Goal: Transaction & Acquisition: Purchase product/service

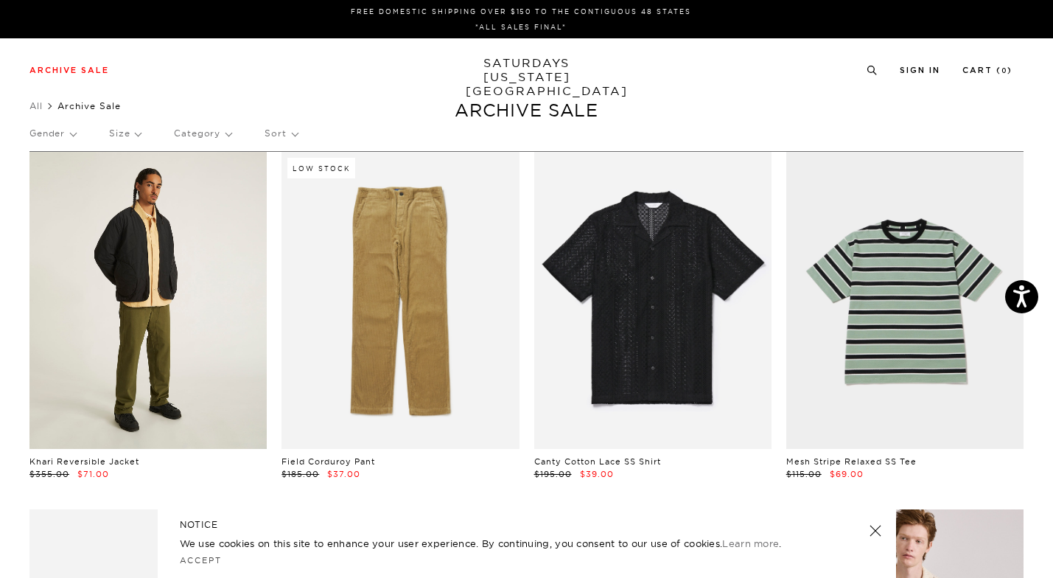
scroll to position [0, 1]
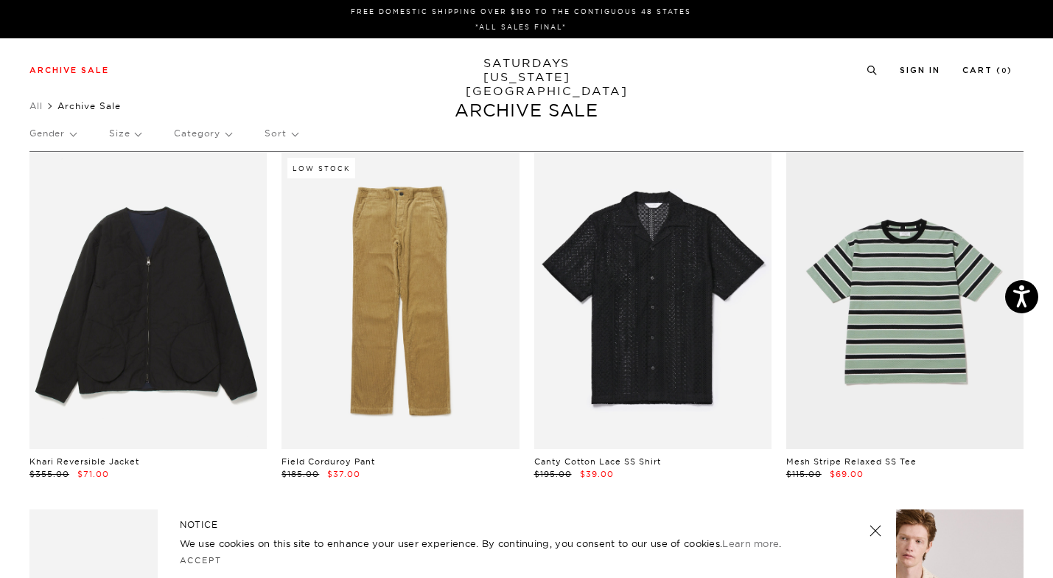
click at [127, 129] on p "Size" at bounding box center [125, 133] width 32 height 34
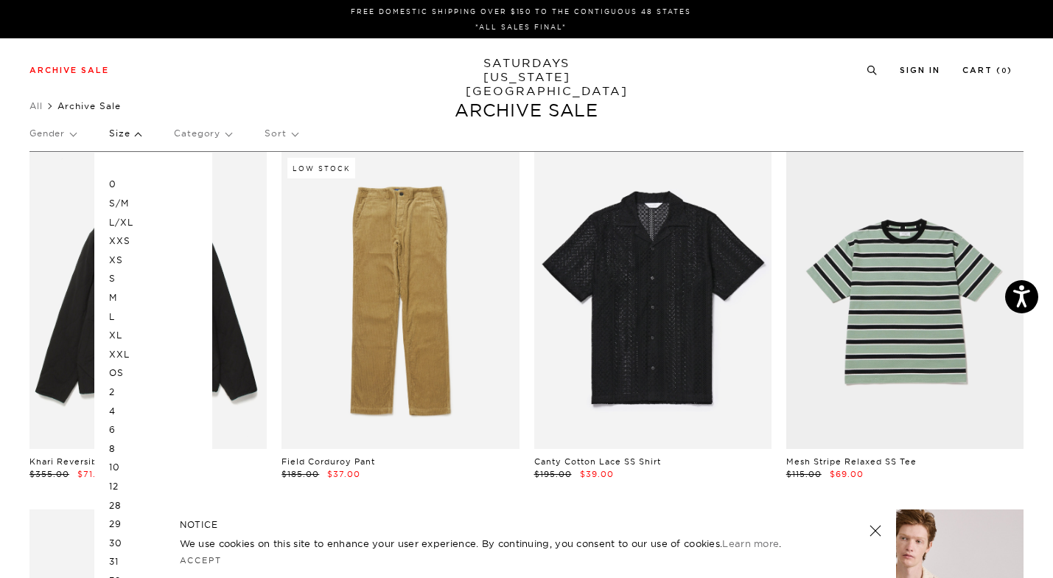
click at [125, 315] on p "L" at bounding box center [153, 316] width 88 height 19
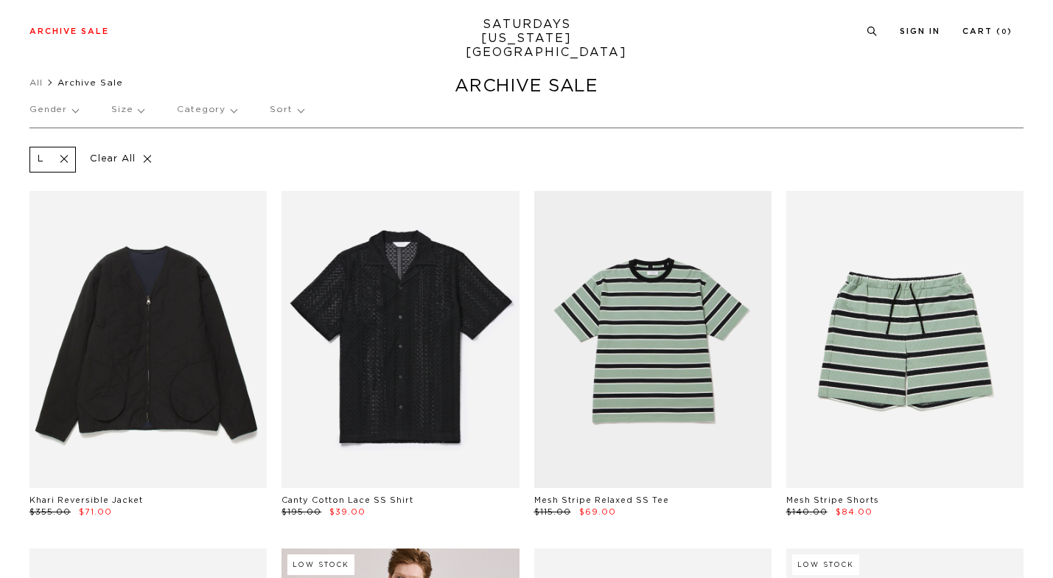
scroll to position [32, 0]
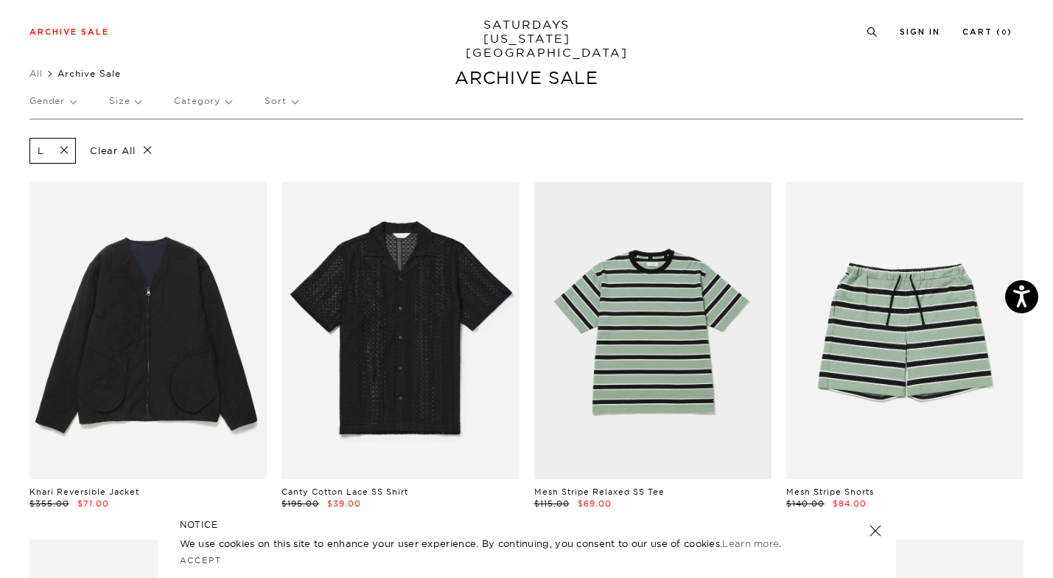
click at [116, 97] on p "Size" at bounding box center [125, 101] width 32 height 34
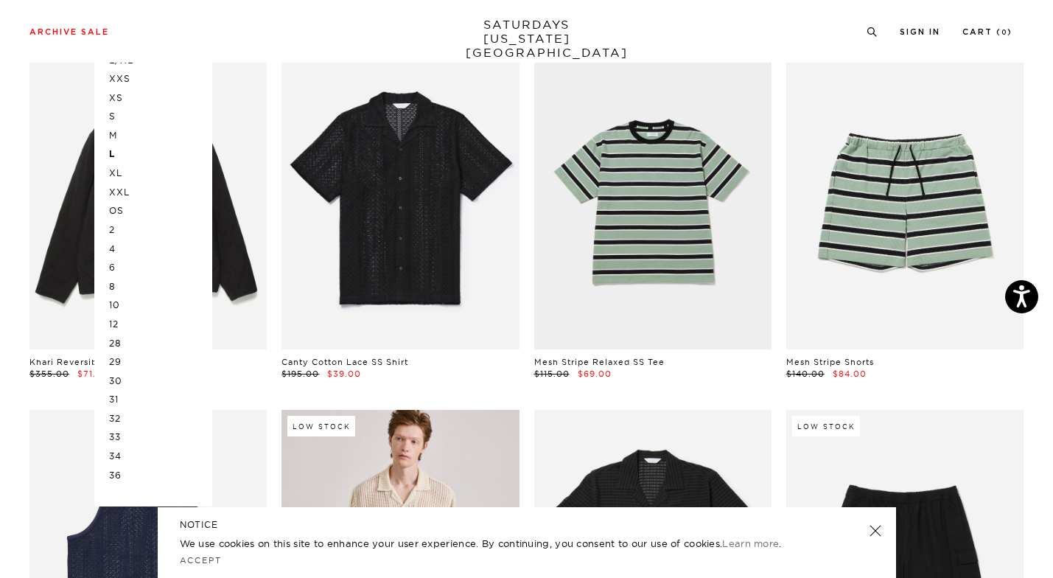
scroll to position [181, 0]
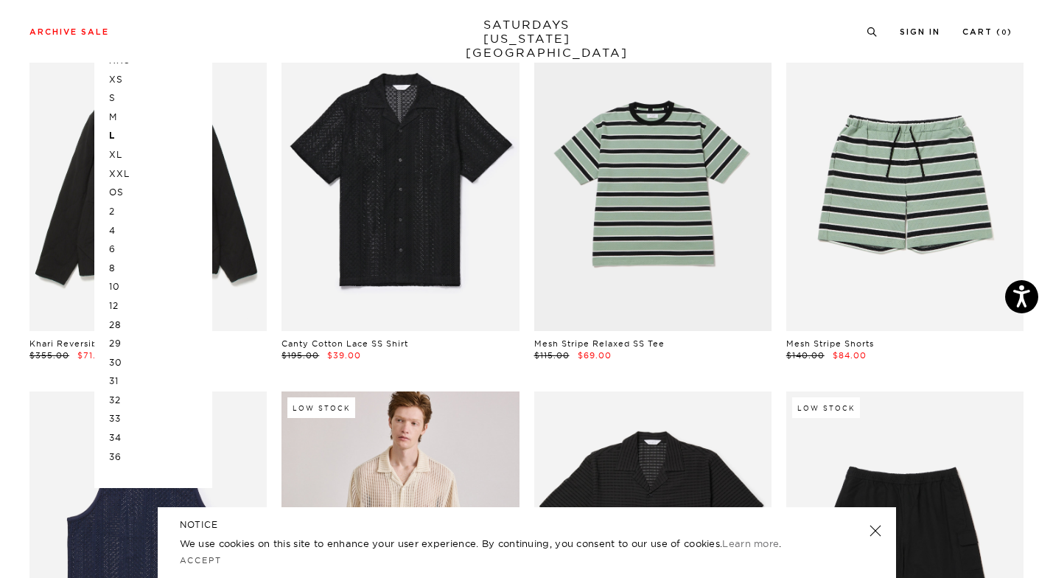
click at [120, 393] on p "32" at bounding box center [153, 400] width 88 height 19
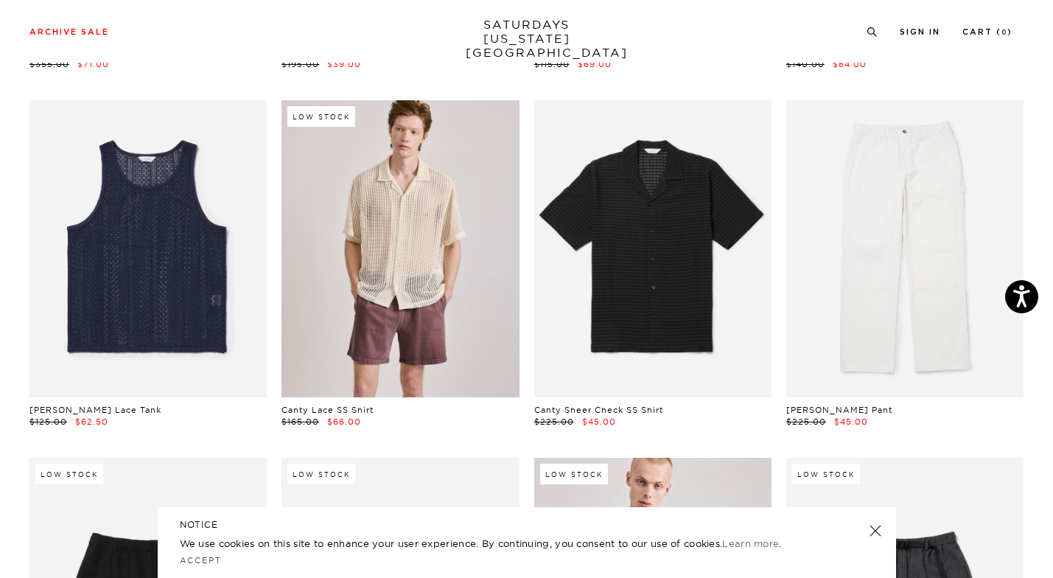
scroll to position [461, 0]
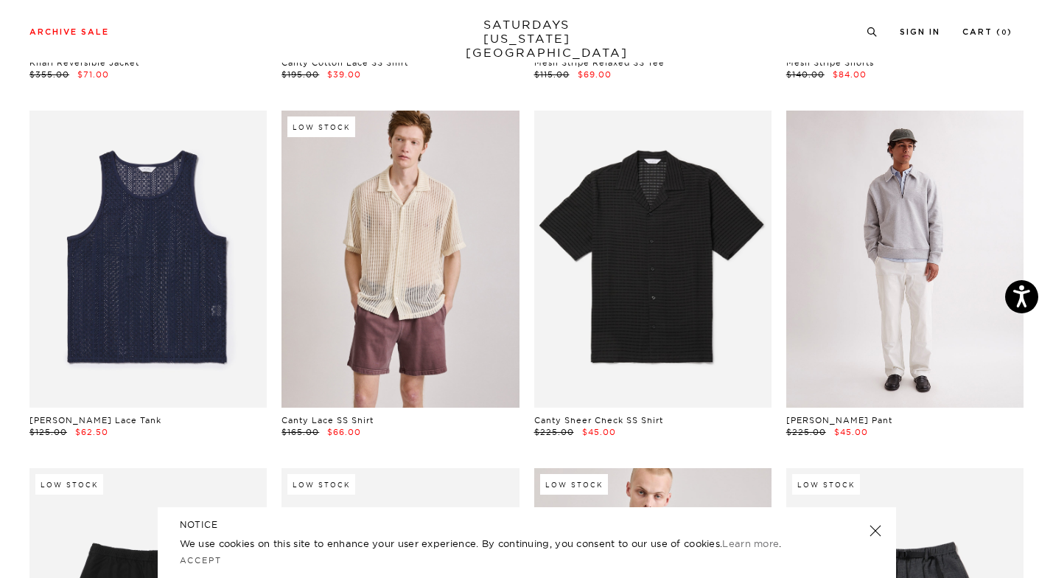
click at [877, 315] on link at bounding box center [904, 259] width 237 height 297
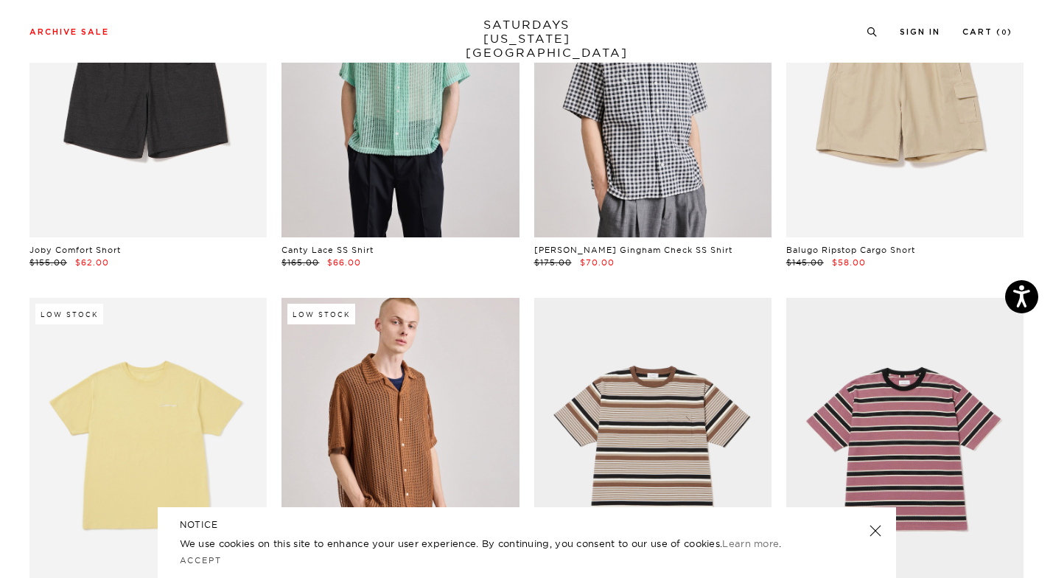
scroll to position [1268, 0]
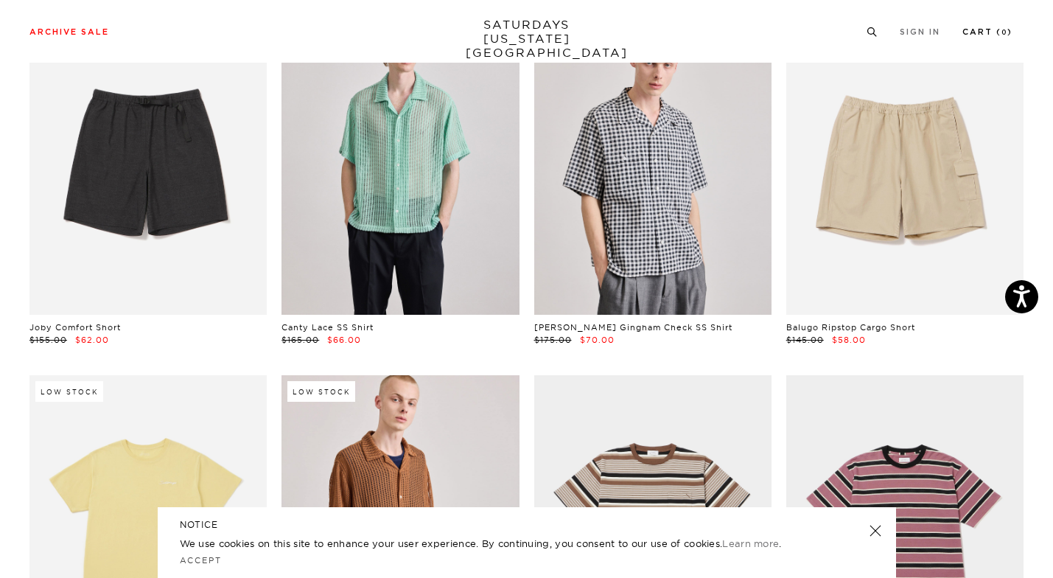
click at [990, 31] on link "Cart ( 0 )" at bounding box center [987, 32] width 50 height 8
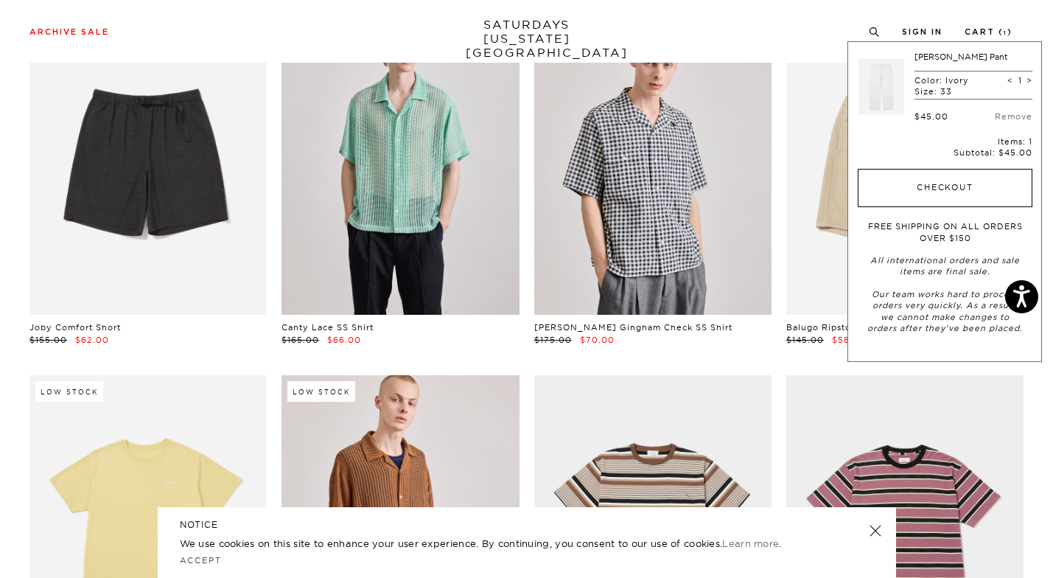
click at [950, 185] on button "Checkout" at bounding box center [945, 188] width 175 height 38
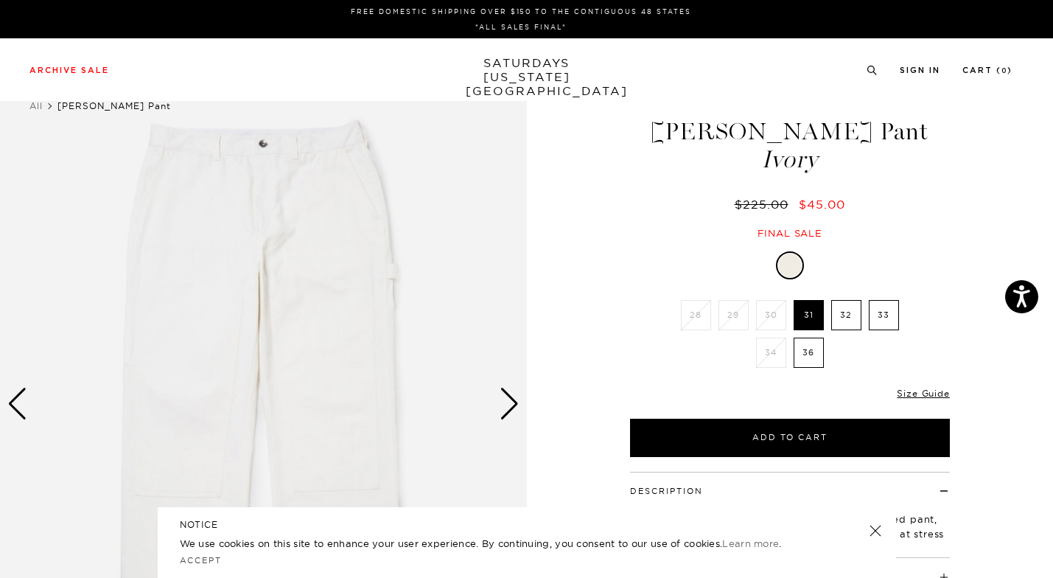
click at [505, 400] on div "Next slide" at bounding box center [510, 404] width 20 height 32
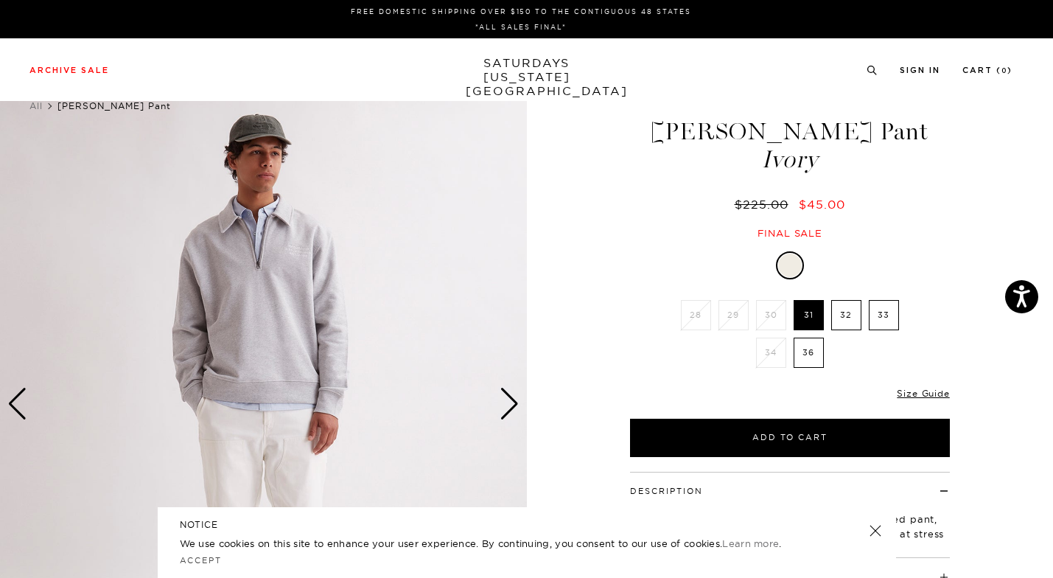
click at [505, 400] on div "Next slide" at bounding box center [510, 404] width 20 height 32
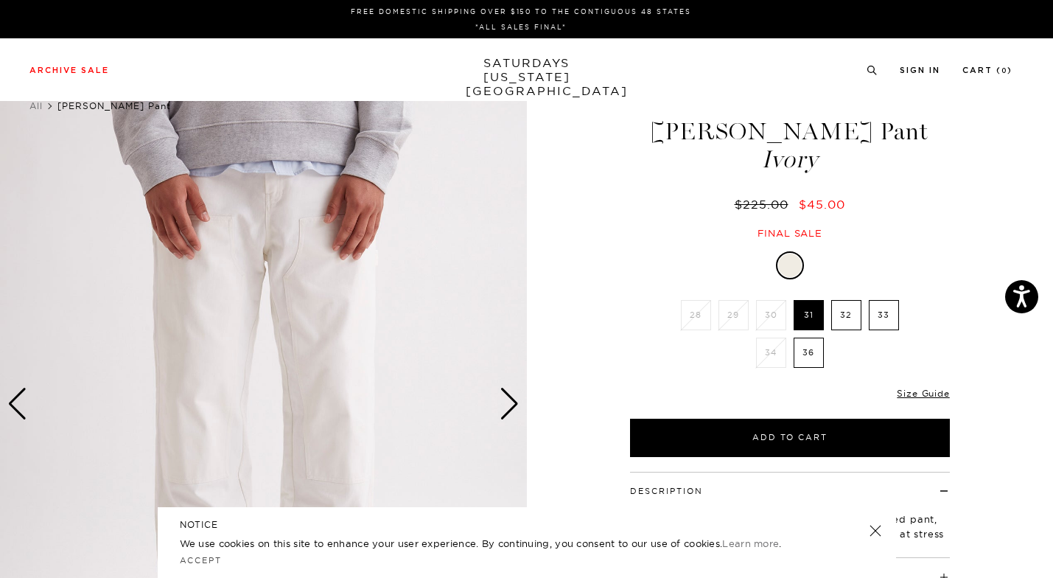
click at [504, 402] on div "Next slide" at bounding box center [510, 404] width 20 height 32
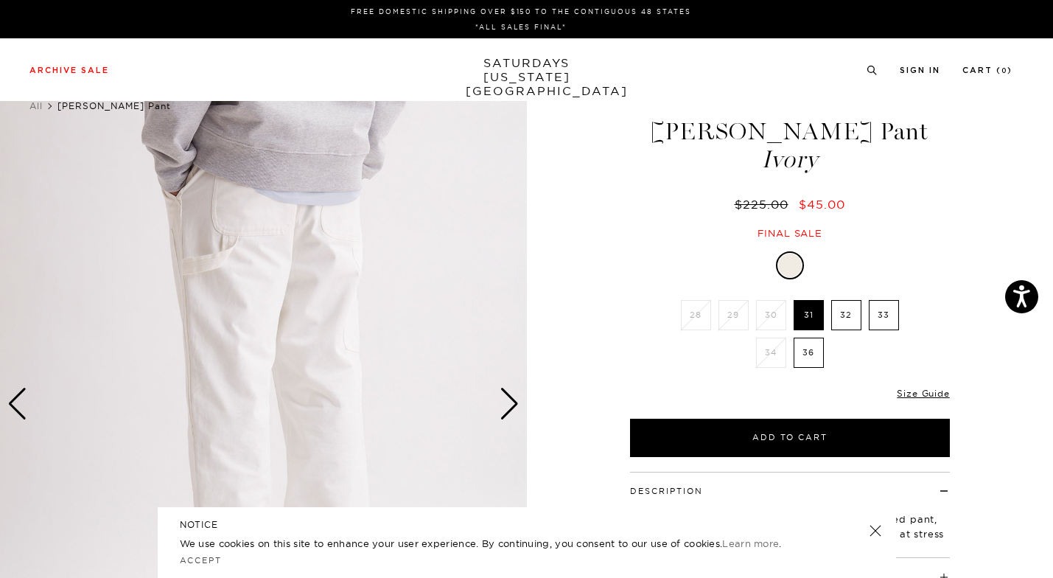
click at [504, 402] on div "Next slide" at bounding box center [510, 404] width 20 height 32
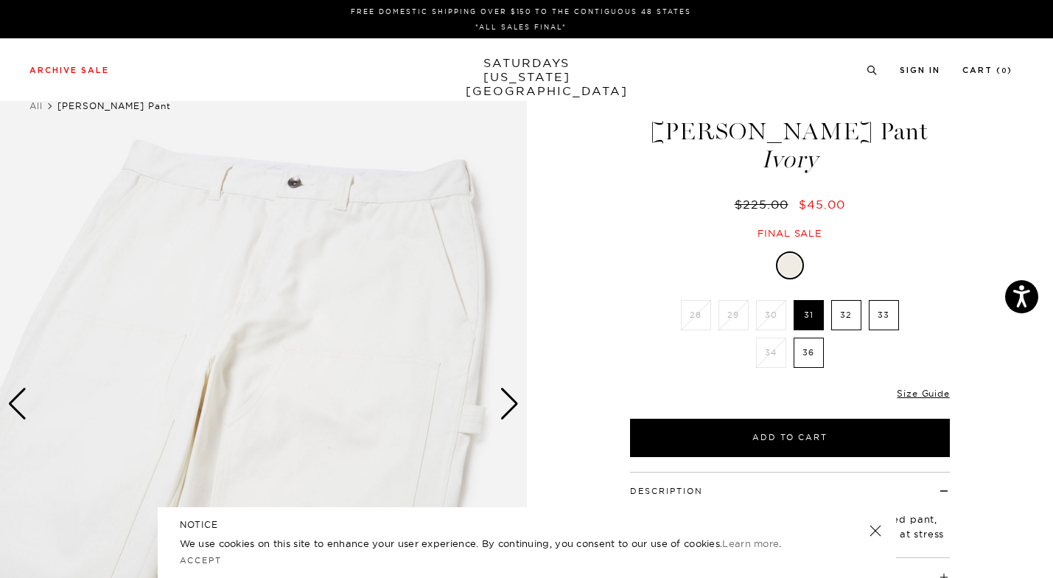
click at [504, 402] on div "Next slide" at bounding box center [510, 404] width 20 height 32
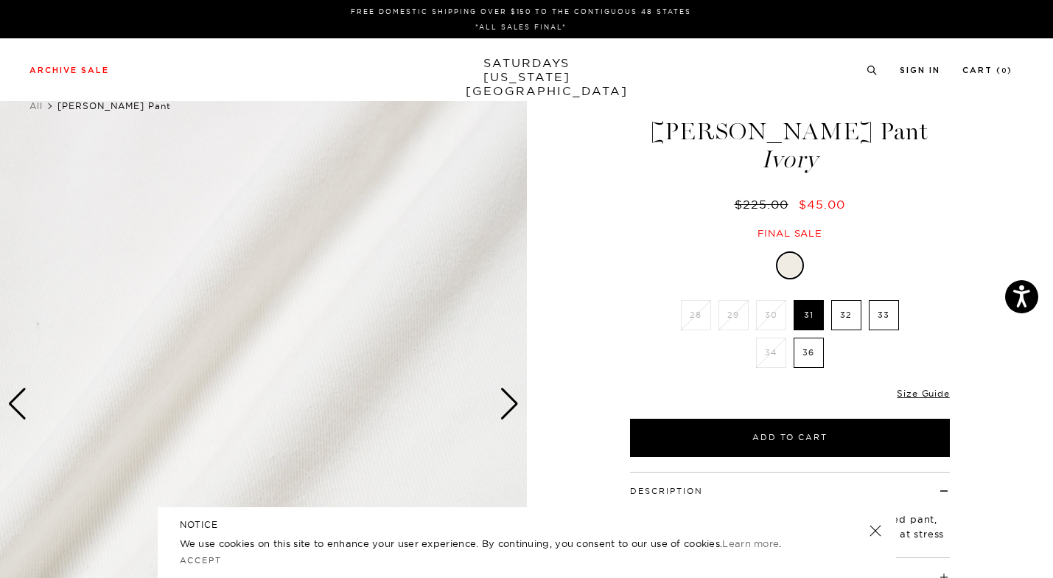
click at [511, 398] on div "Next slide" at bounding box center [510, 404] width 20 height 32
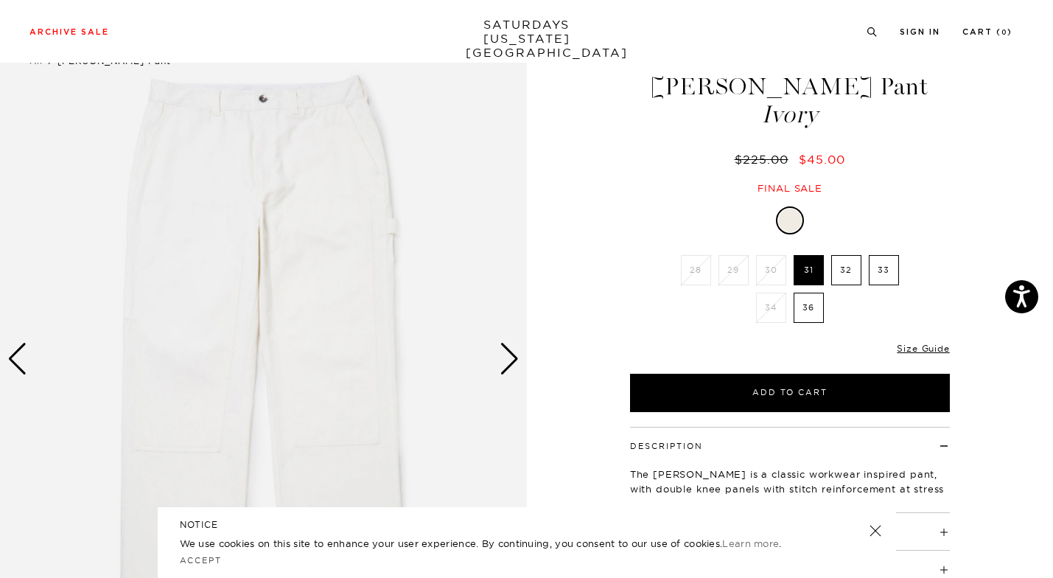
scroll to position [26, 1]
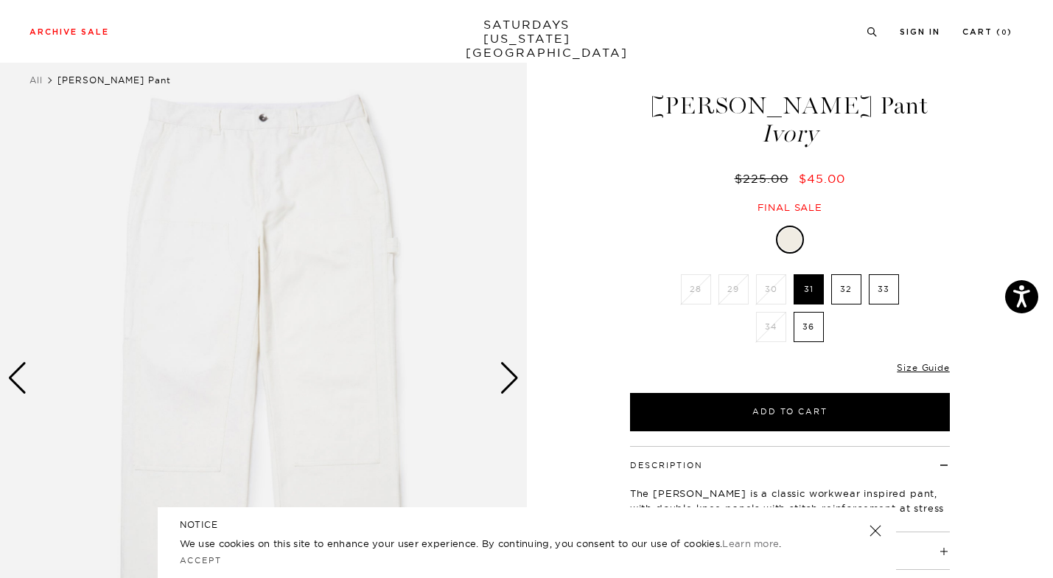
click at [844, 283] on label "32" at bounding box center [846, 289] width 30 height 30
click at [0, 0] on input "32" at bounding box center [0, 0] width 0 height 0
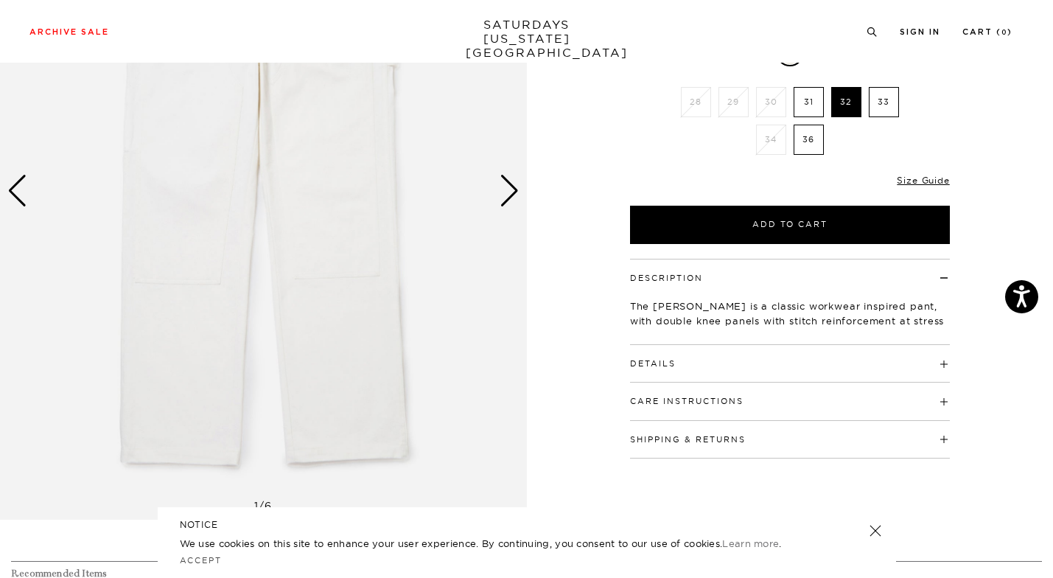
scroll to position [214, 1]
click at [836, 354] on h4 "Details" at bounding box center [790, 355] width 320 height 24
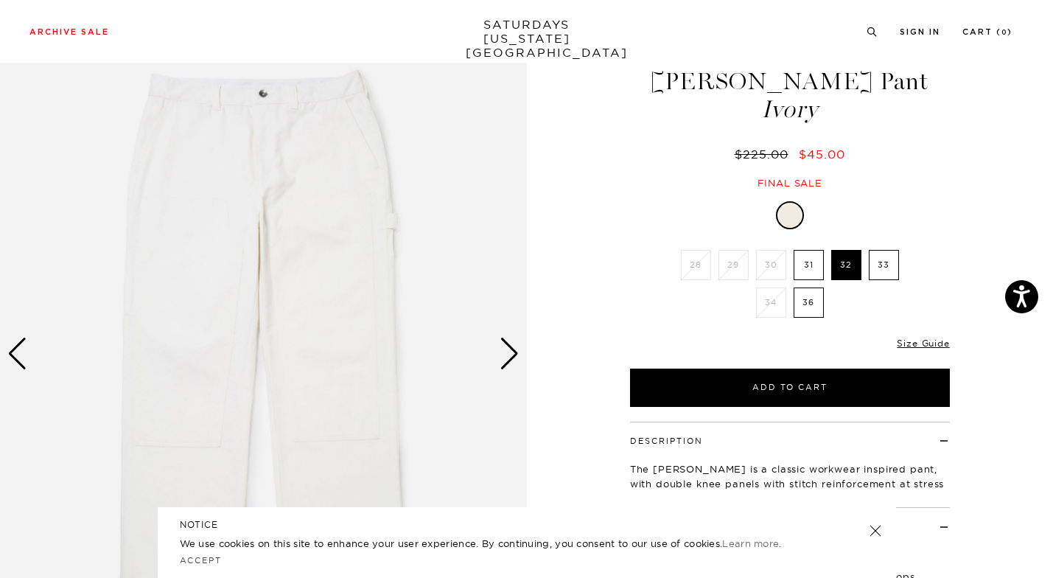
scroll to position [54, 4]
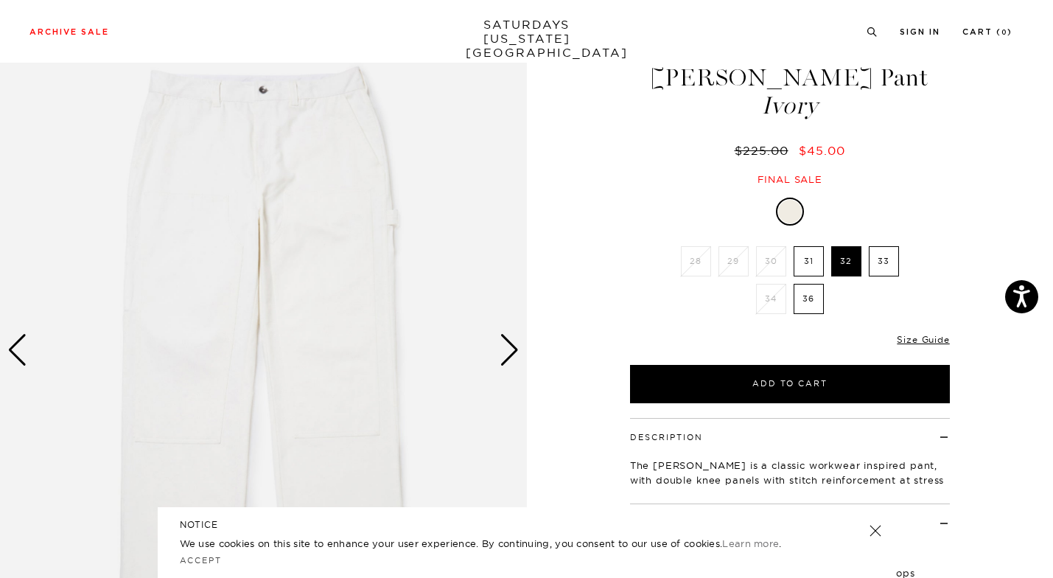
click at [881, 254] on label "33" at bounding box center [884, 261] width 30 height 30
click at [0, 0] on input "33" at bounding box center [0, 0] width 0 height 0
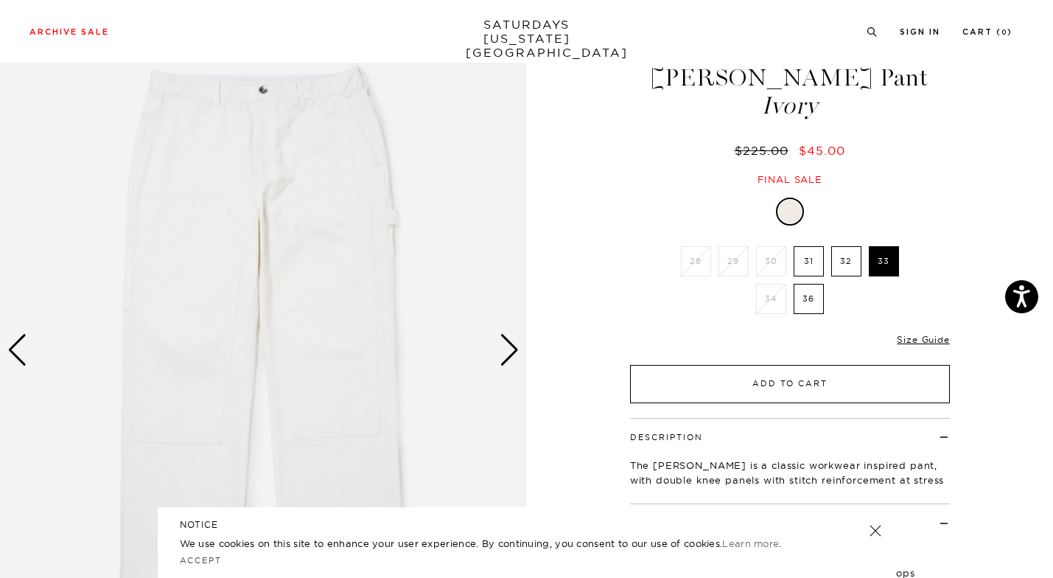
click at [792, 381] on button "Add to Cart" at bounding box center [790, 384] width 320 height 38
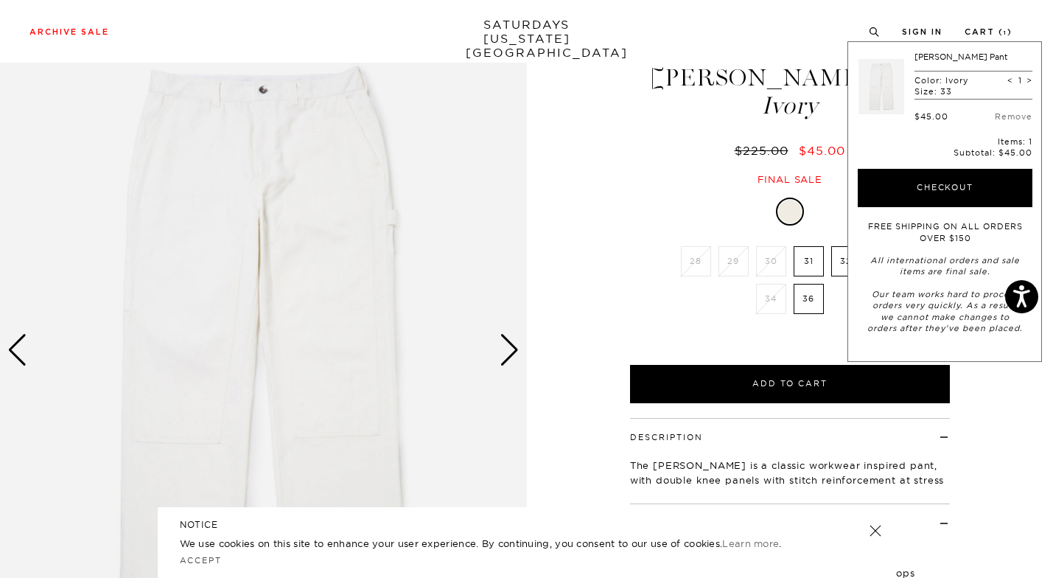
scroll to position [54, 0]
